Goal: Information Seeking & Learning: Learn about a topic

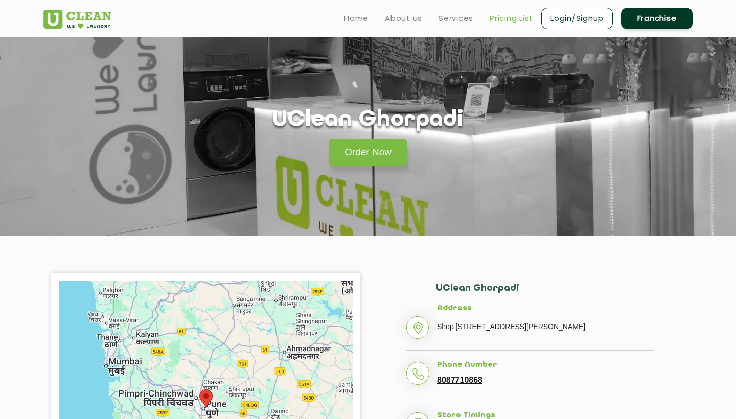
click at [501, 19] on link "Pricing List" at bounding box center [510, 18] width 43 height 12
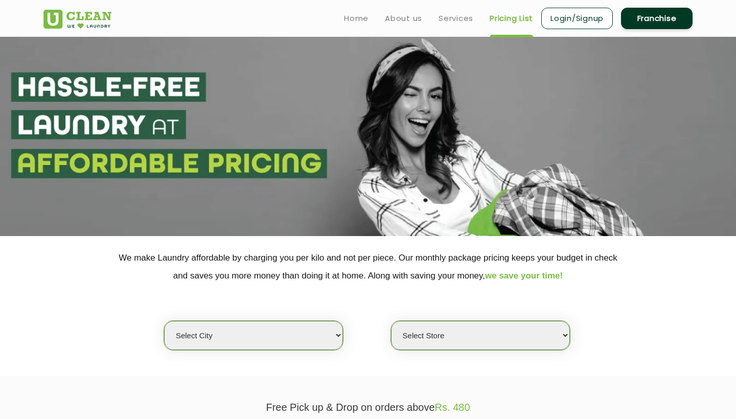
select select "4"
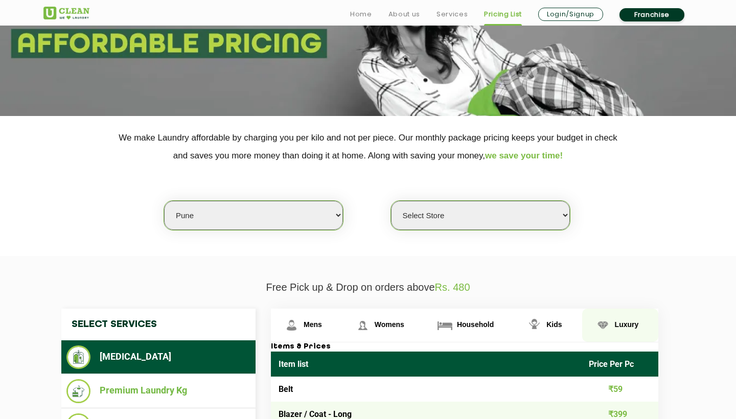
scroll to position [217, 0]
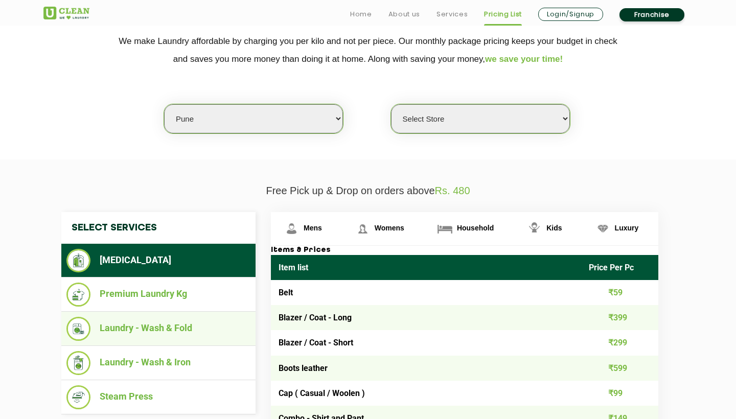
click at [164, 323] on li "Laundry - Wash & Fold" at bounding box center [158, 329] width 184 height 24
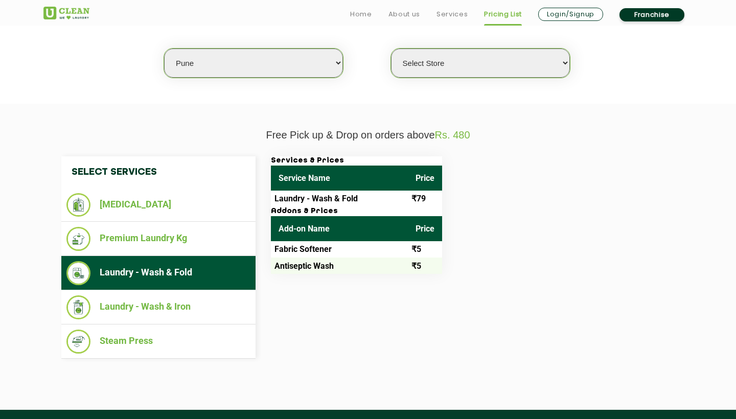
scroll to position [282, 0]
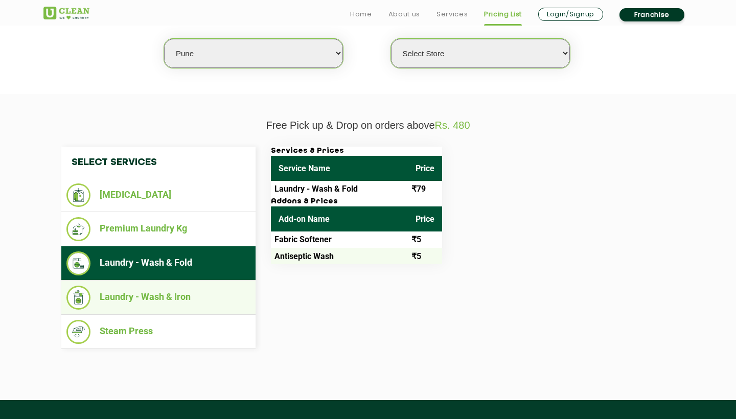
click at [195, 296] on li "Laundry - Wash & Iron" at bounding box center [158, 298] width 184 height 24
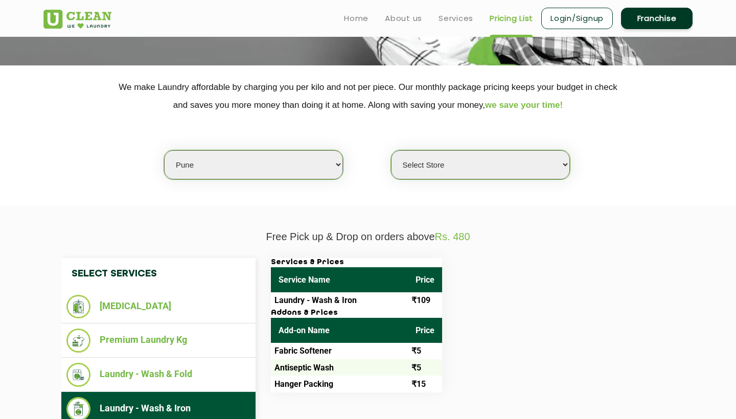
scroll to position [28, 0]
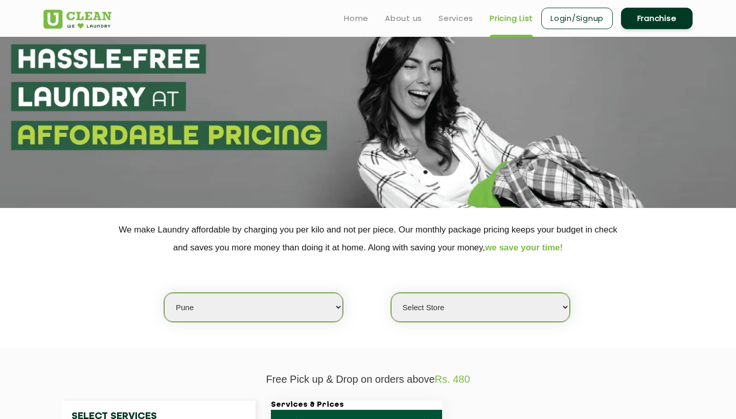
select select "128"
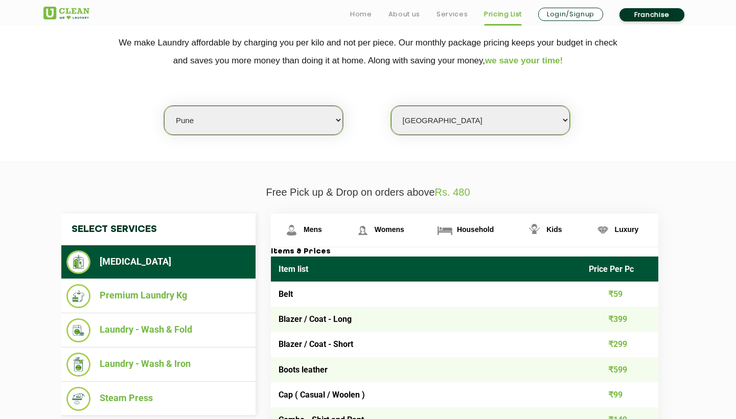
scroll to position [227, 0]
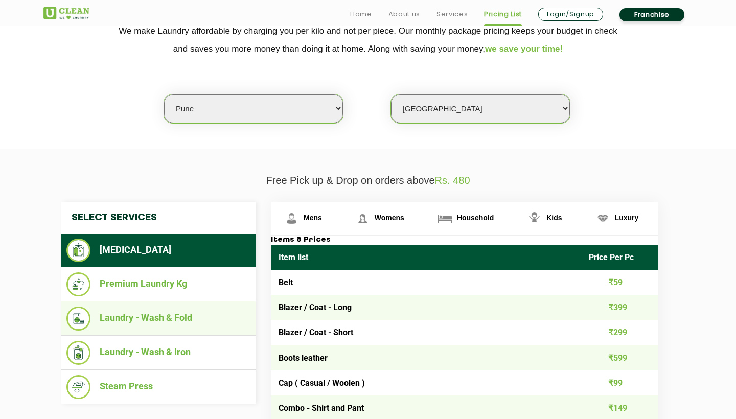
click at [199, 306] on li "Laundry - Wash & Fold" at bounding box center [158, 318] width 184 height 24
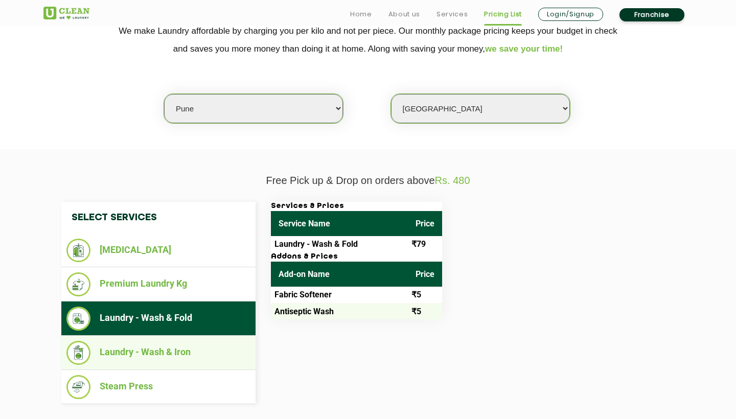
click at [183, 341] on li "Laundry - Wash & Iron" at bounding box center [158, 353] width 184 height 24
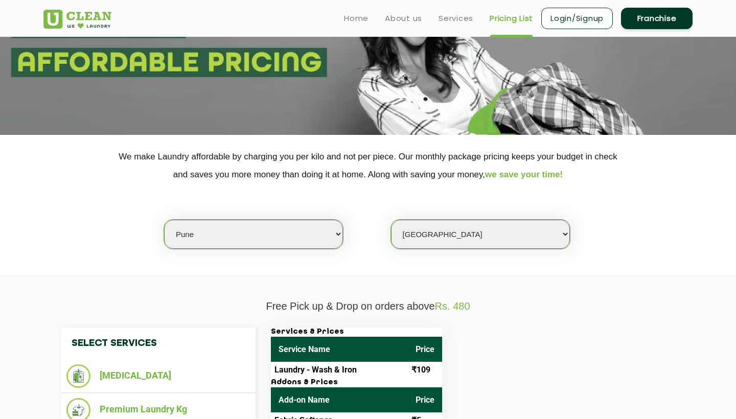
scroll to position [62, 0]
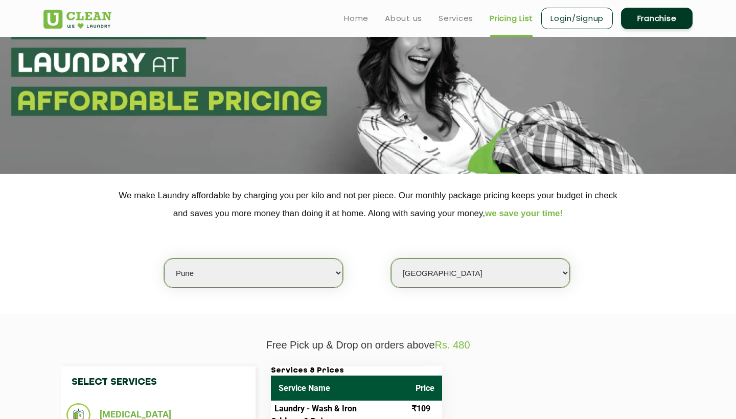
click at [569, 17] on link "Login/Signup" at bounding box center [577, 18] width 72 height 21
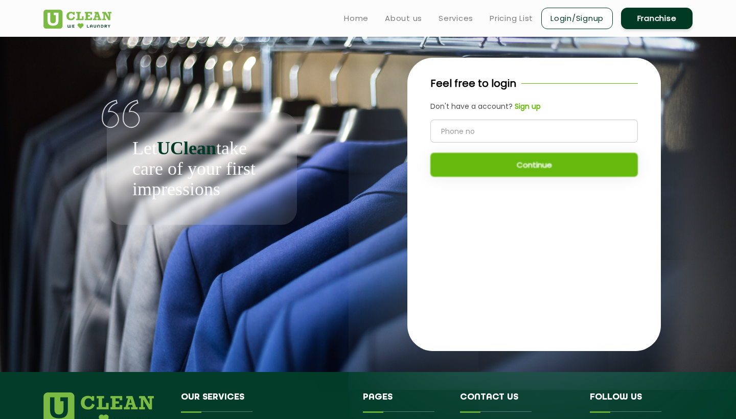
click at [511, 131] on input "tel" at bounding box center [533, 131] width 207 height 23
type input "9500095007"
click at [541, 159] on button "Continue" at bounding box center [533, 165] width 207 height 24
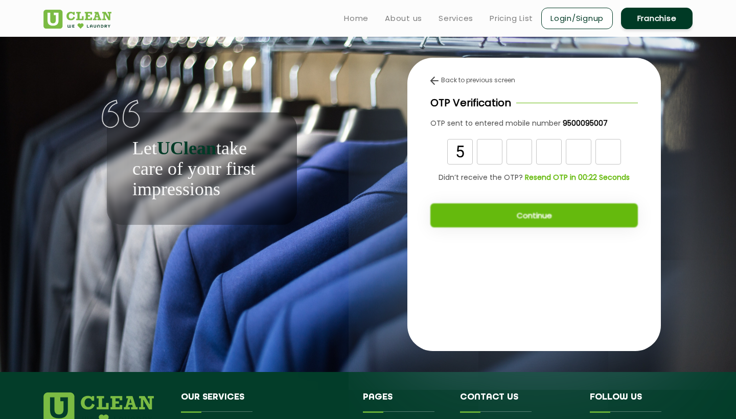
type input "5"
type input "8"
type input "2"
type input "8"
type input "1"
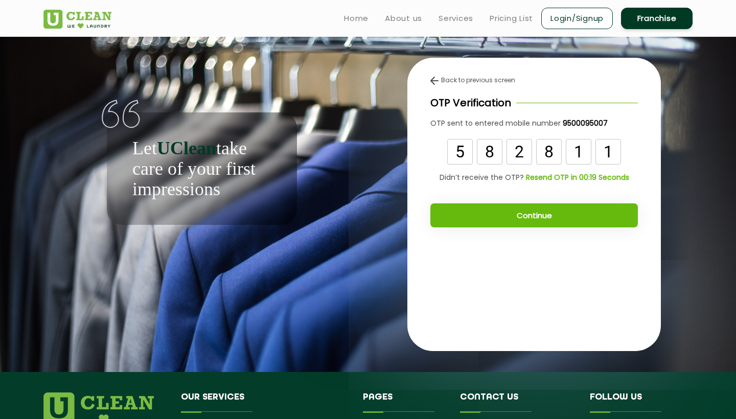
type input "1"
click at [591, 217] on button "Continue" at bounding box center [533, 215] width 207 height 24
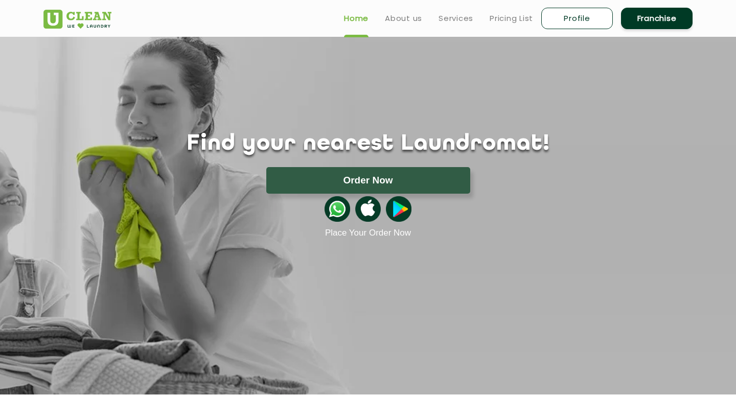
click at [336, 205] on img at bounding box center [337, 209] width 26 height 26
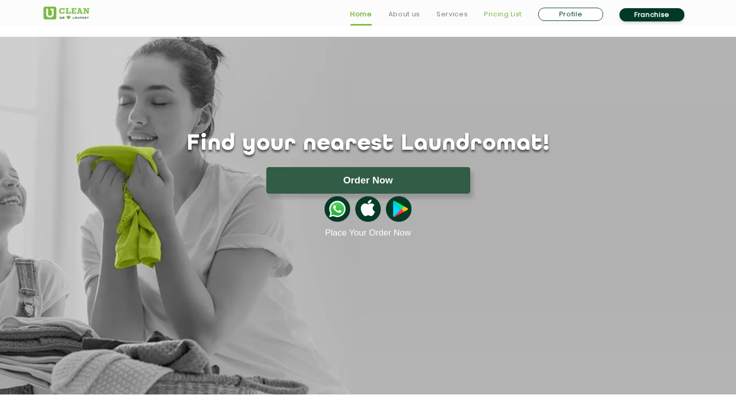
click at [500, 12] on link "Pricing List" at bounding box center [503, 14] width 38 height 12
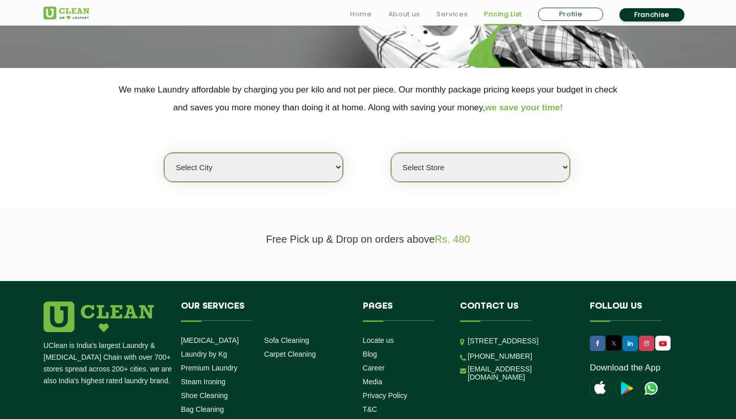
scroll to position [217, 0]
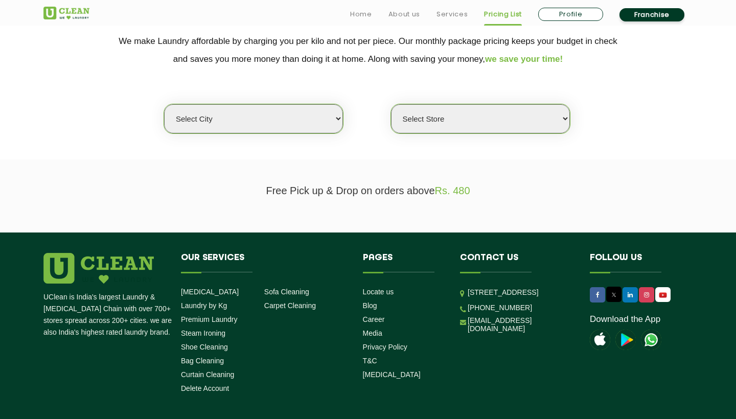
select select "4"
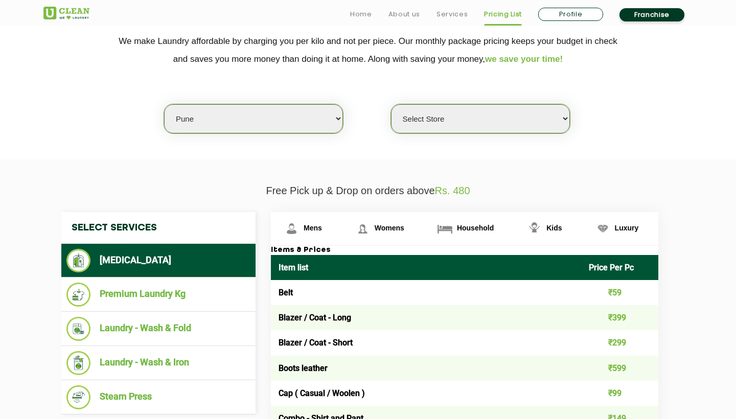
select select "128"
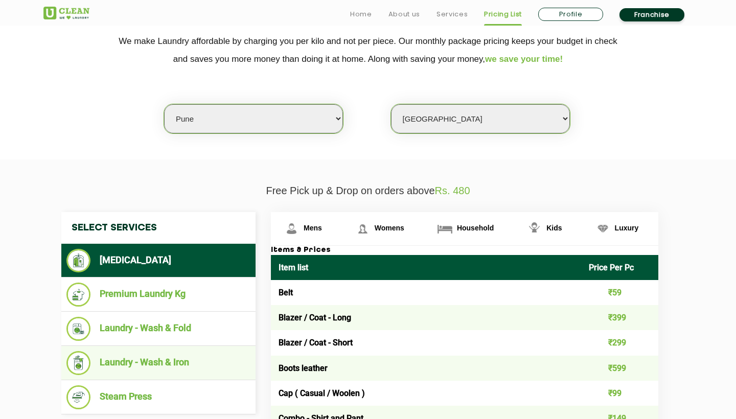
click at [174, 359] on li "Laundry - Wash & Iron" at bounding box center [158, 363] width 184 height 24
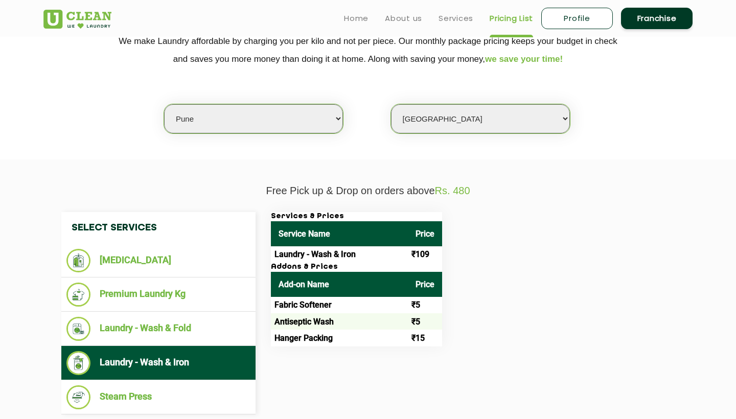
scroll to position [114, 0]
